Goal: Information Seeking & Learning: Learn about a topic

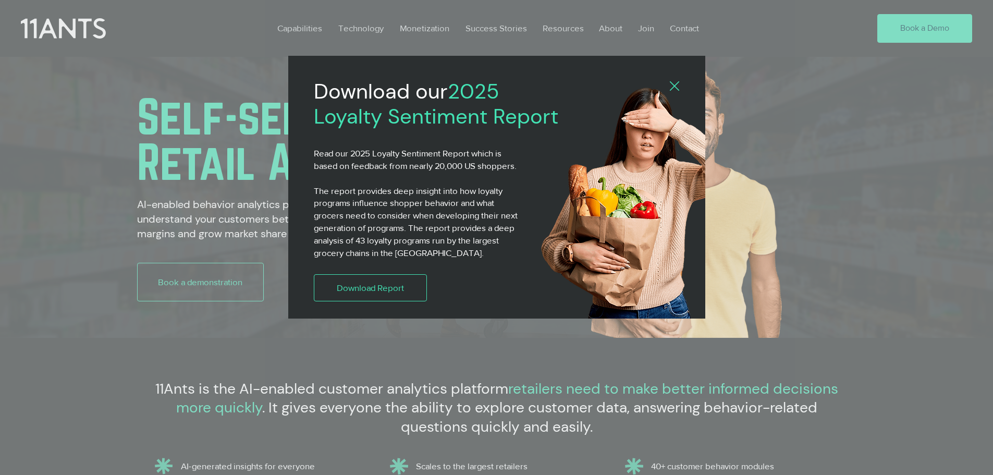
click at [677, 83] on icon "Back to site" at bounding box center [674, 85] width 9 height 9
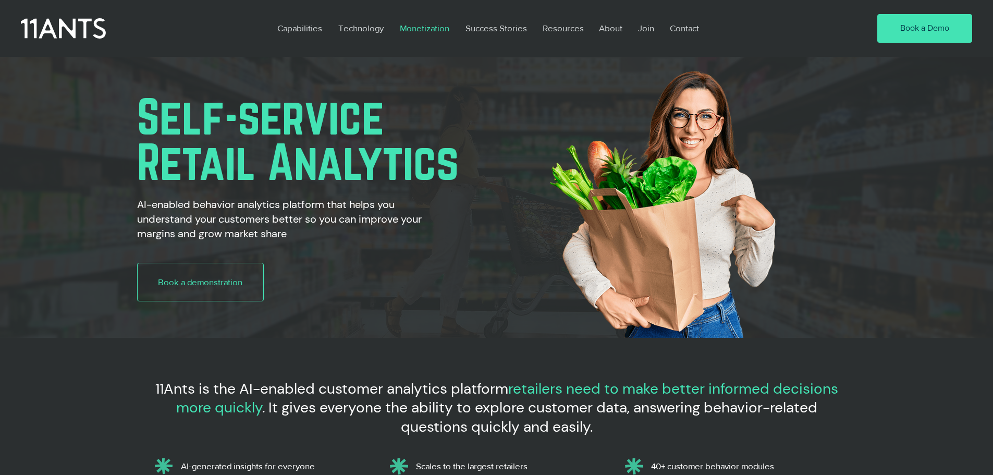
click at [422, 27] on p "Monetization" at bounding box center [425, 28] width 60 height 24
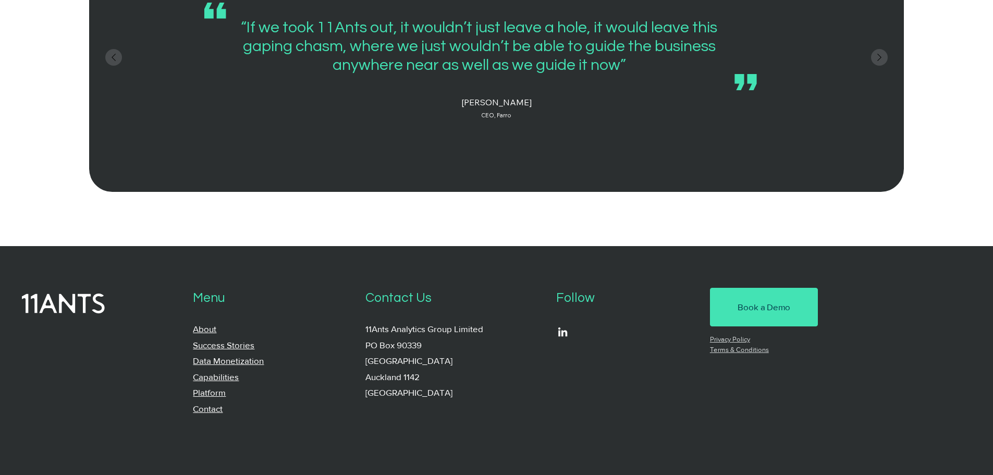
scroll to position [1684, 0]
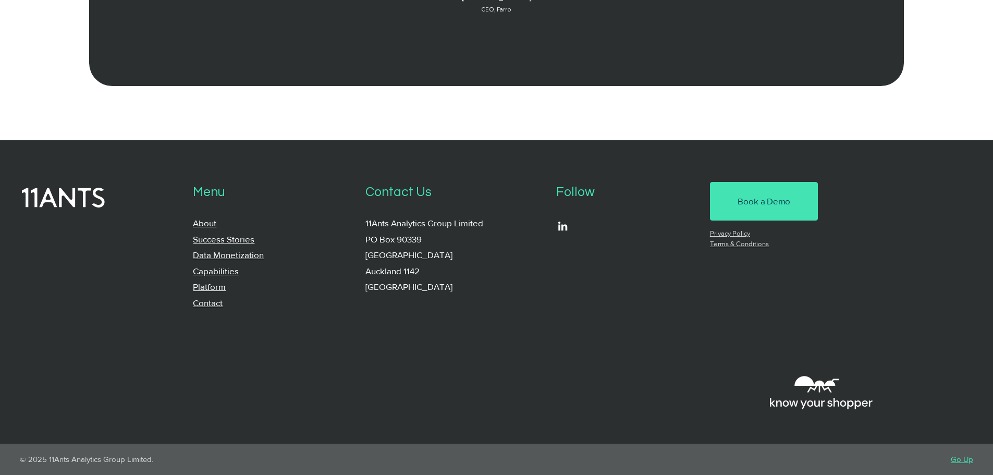
click at [204, 221] on link "About" at bounding box center [204, 223] width 23 height 10
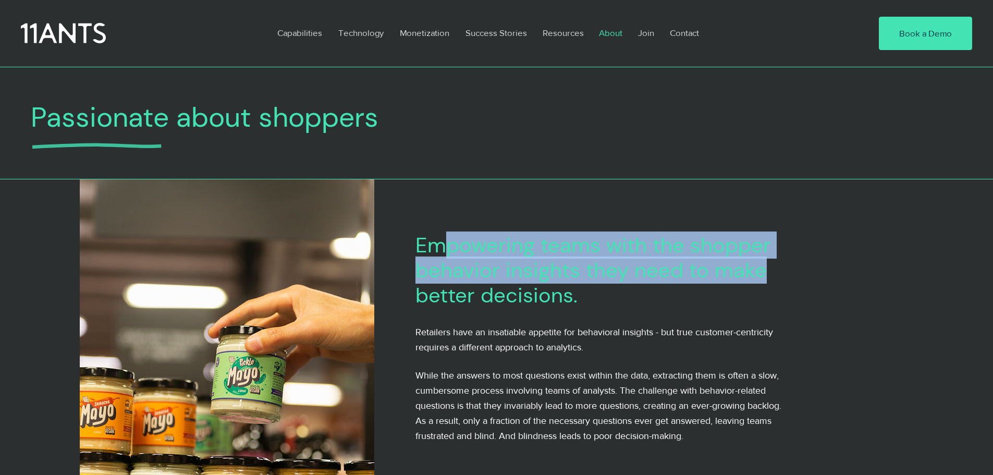
drag, startPoint x: 452, startPoint y: 247, endPoint x: 777, endPoint y: 274, distance: 325.8
click at [777, 274] on h2 "Empowering teams with the shopper behavior insights they need to make better de…" at bounding box center [619, 269] width 409 height 75
copy span "powering teams with the shopper behavior insights they need to make"
click at [777, 274] on h2 "Empowering teams with the shopper behavior insights they need to make better de…" at bounding box center [619, 269] width 409 height 75
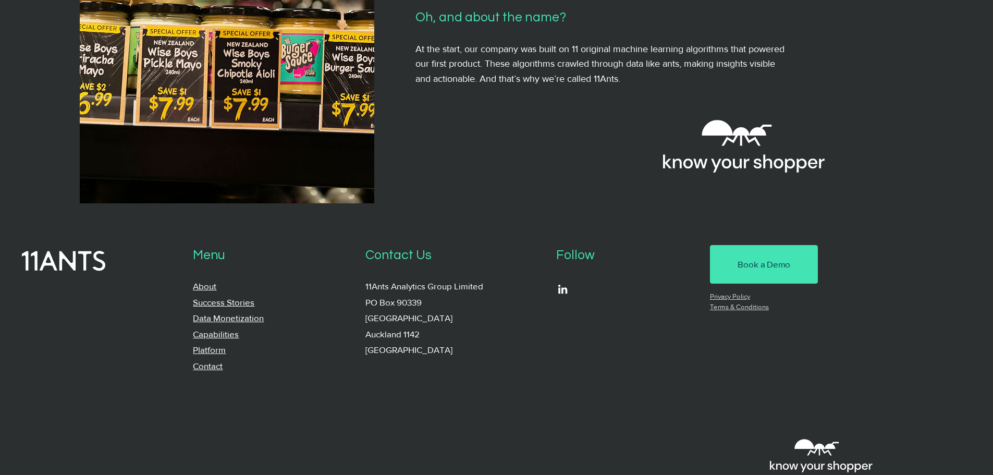
scroll to position [1017, 0]
